Goal: Find specific page/section: Find specific page/section

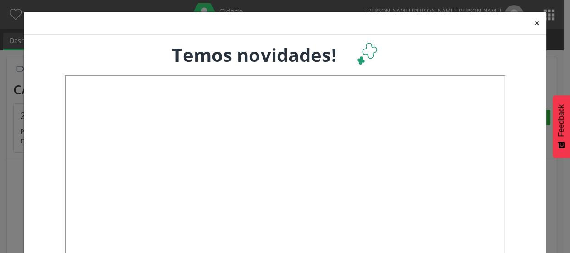
click at [535, 21] on button "×" at bounding box center [537, 23] width 18 height 22
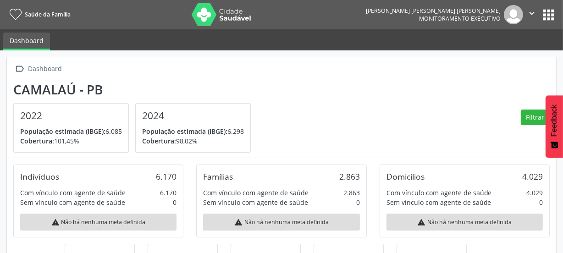
click at [550, 9] on button "apps" at bounding box center [549, 15] width 16 height 16
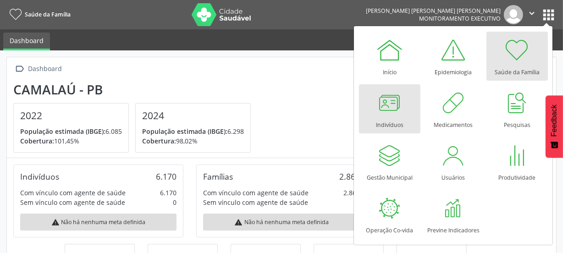
click at [384, 105] on div at bounding box center [390, 103] width 28 height 28
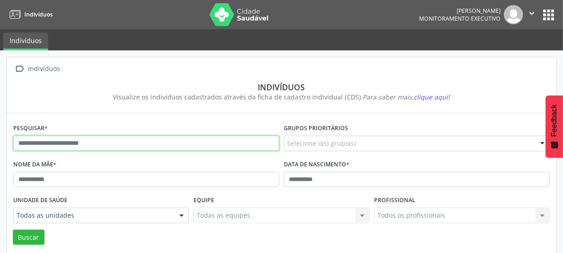
click at [96, 146] on input "text" at bounding box center [146, 144] width 266 height 16
type input "**********"
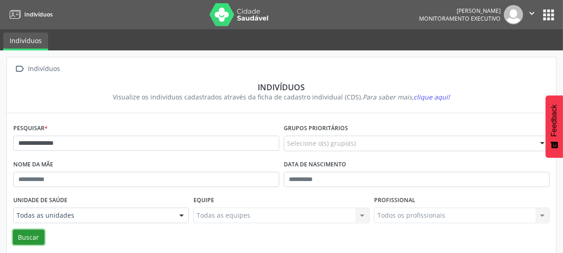
click at [32, 239] on button "Buscar" at bounding box center [29, 238] width 32 height 16
click at [301, 49] on ul "Indivíduos" at bounding box center [281, 39] width 563 height 21
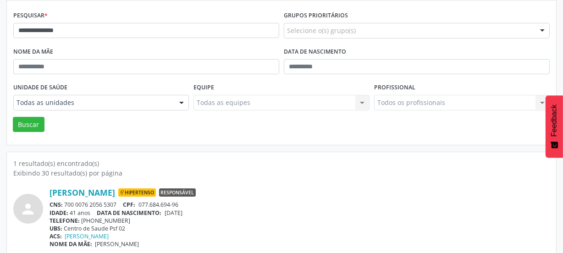
scroll to position [113, 0]
click at [247, 57] on div "Nome da mãe" at bounding box center [146, 62] width 271 height 36
